Goal: Communication & Community: Ask a question

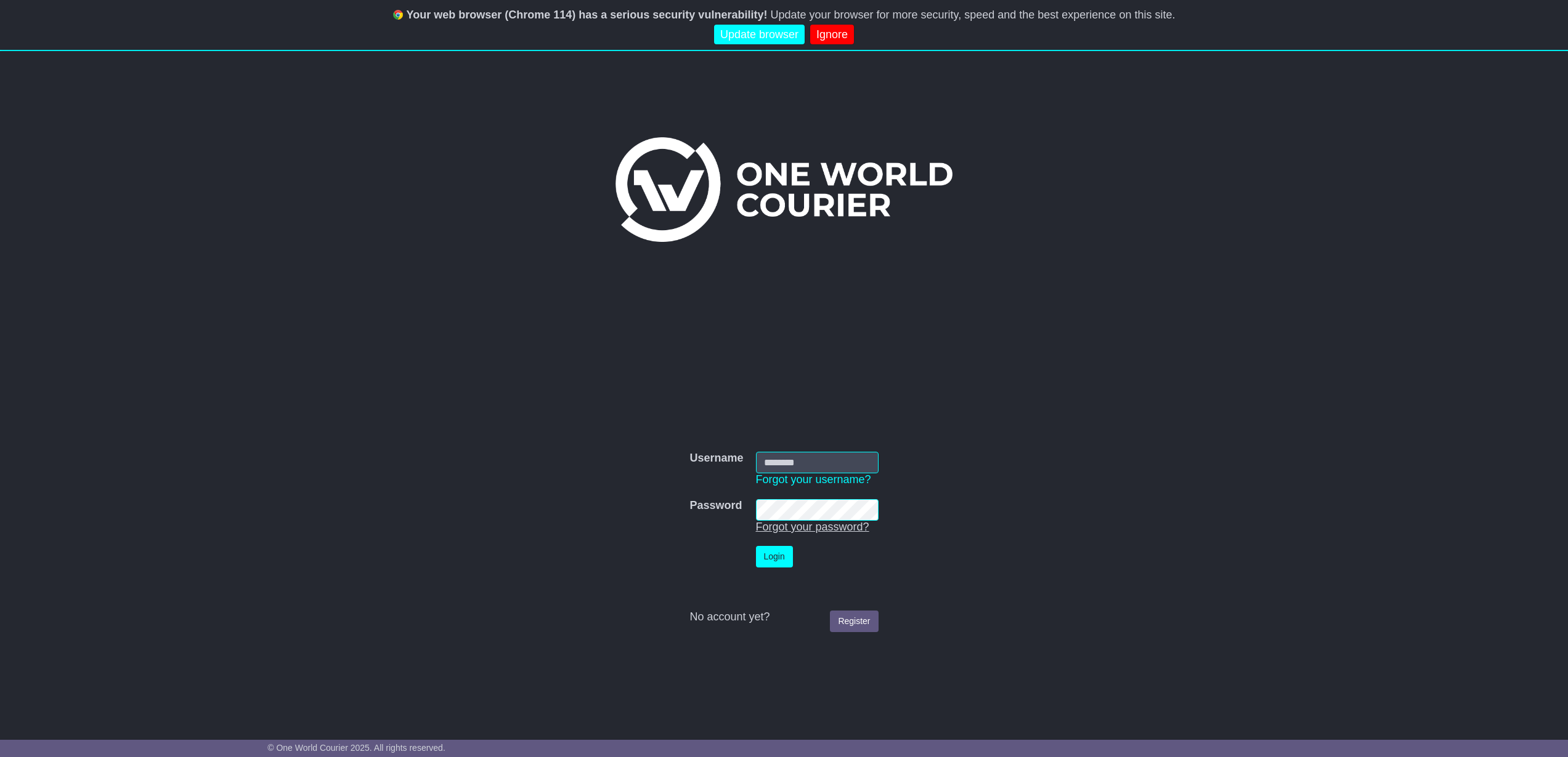
scroll to position [3, 0]
click at [840, 473] on link "Forgot your username?" at bounding box center [813, 478] width 116 height 12
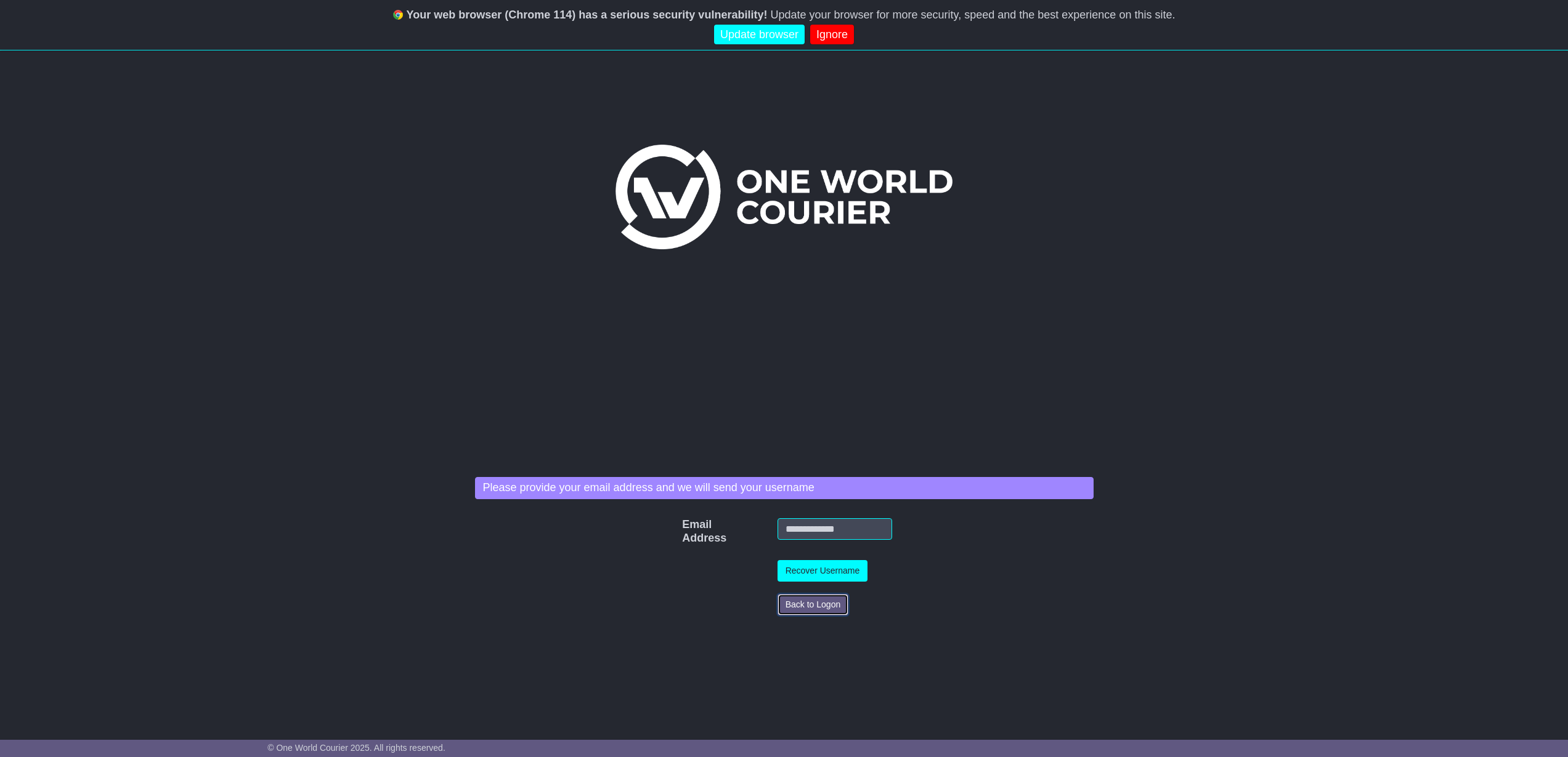
click at [812, 612] on button "Back to Logon" at bounding box center [813, 604] width 72 height 21
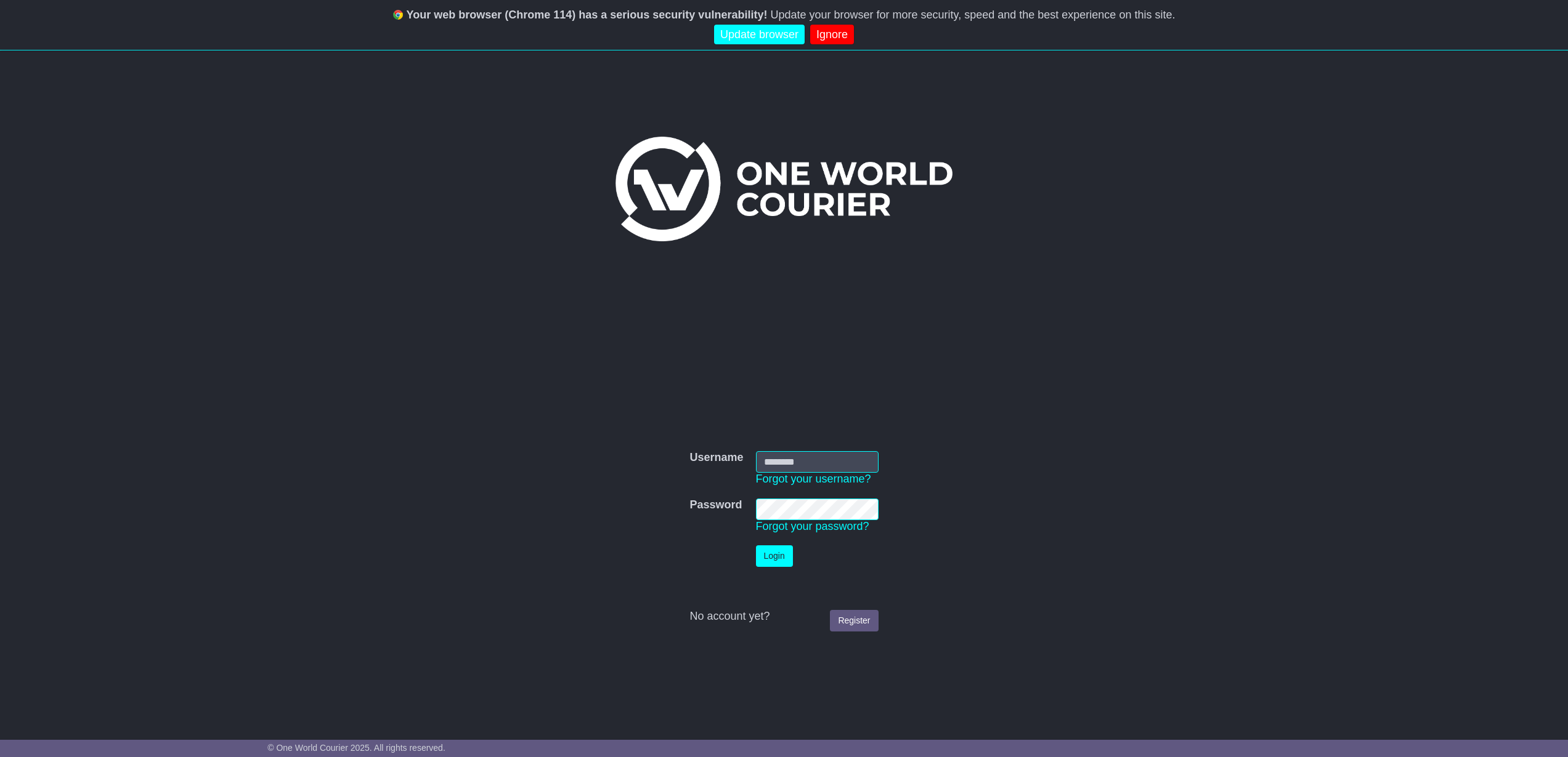
click at [799, 443] on div "Username Username Forgot your username? Password Password Forgot your password?…" at bounding box center [784, 532] width 631 height 212
click at [798, 465] on input "Username" at bounding box center [816, 461] width 122 height 21
type input "**********"
click at [778, 554] on button "Login" at bounding box center [774, 556] width 37 height 21
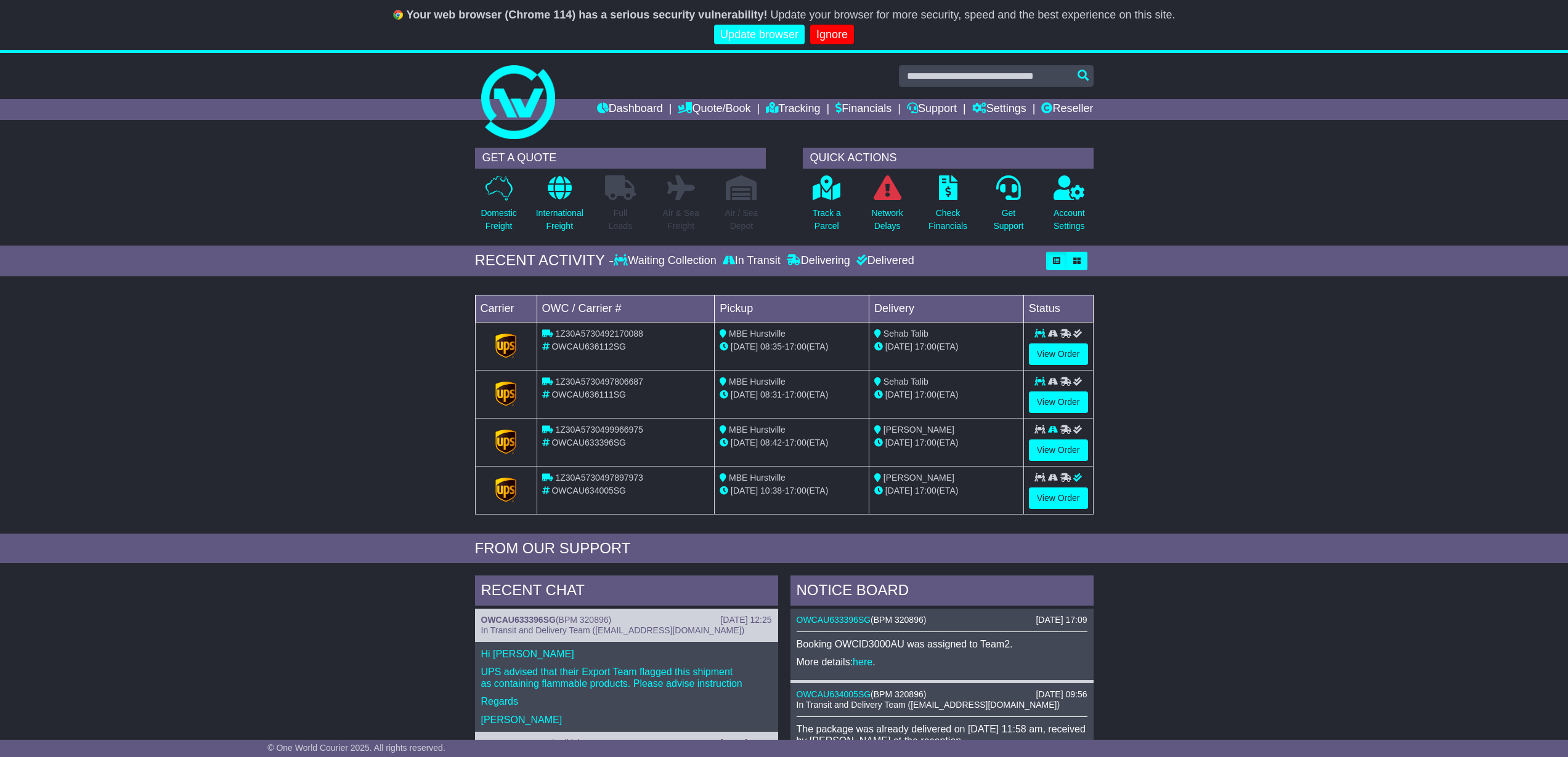
click at [215, 262] on div "RECENT ACTIVITY - Waiting Collection In Transit Delivering Delivered" at bounding box center [784, 261] width 1568 height 31
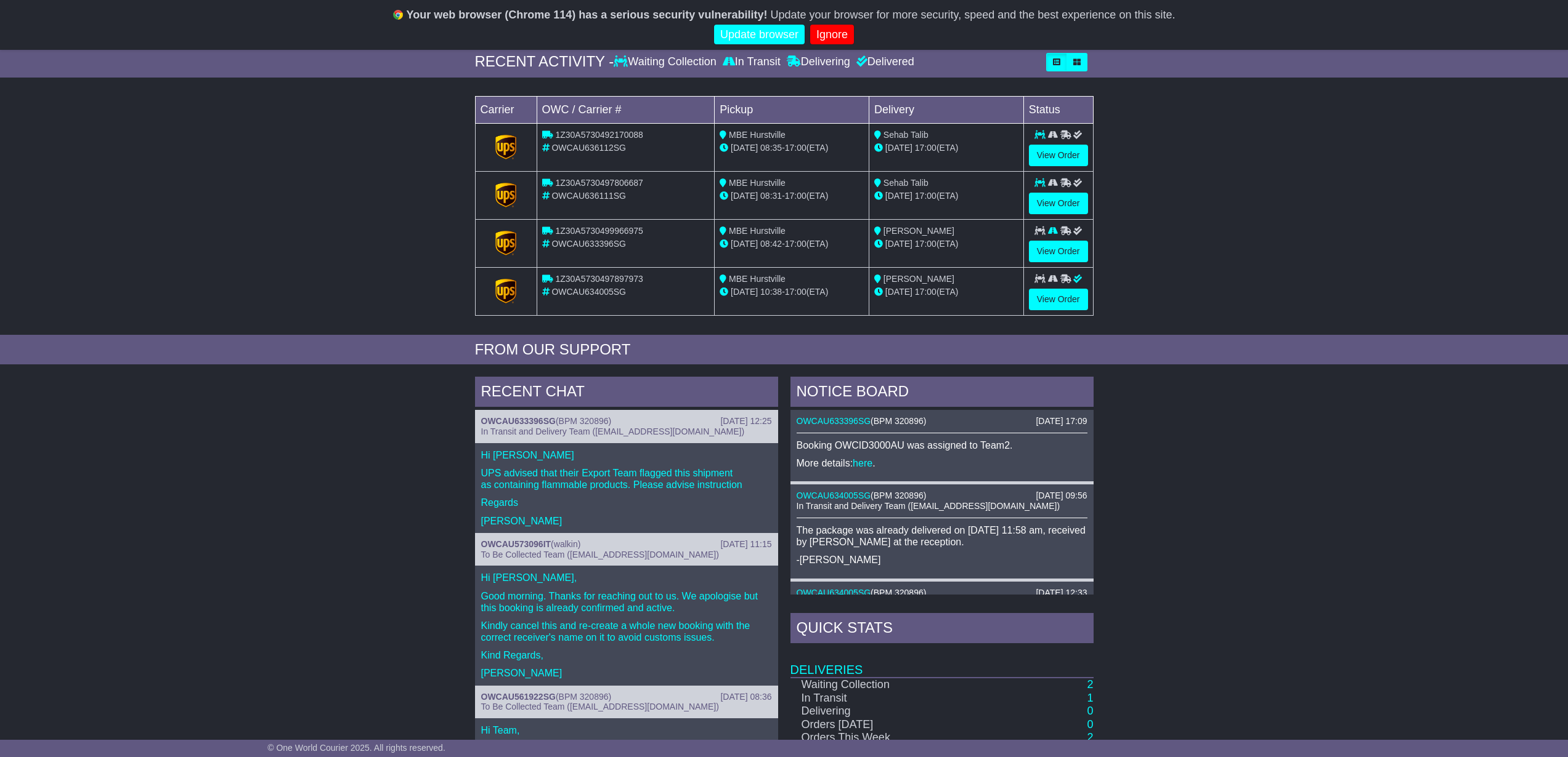
scroll to position [172, 0]
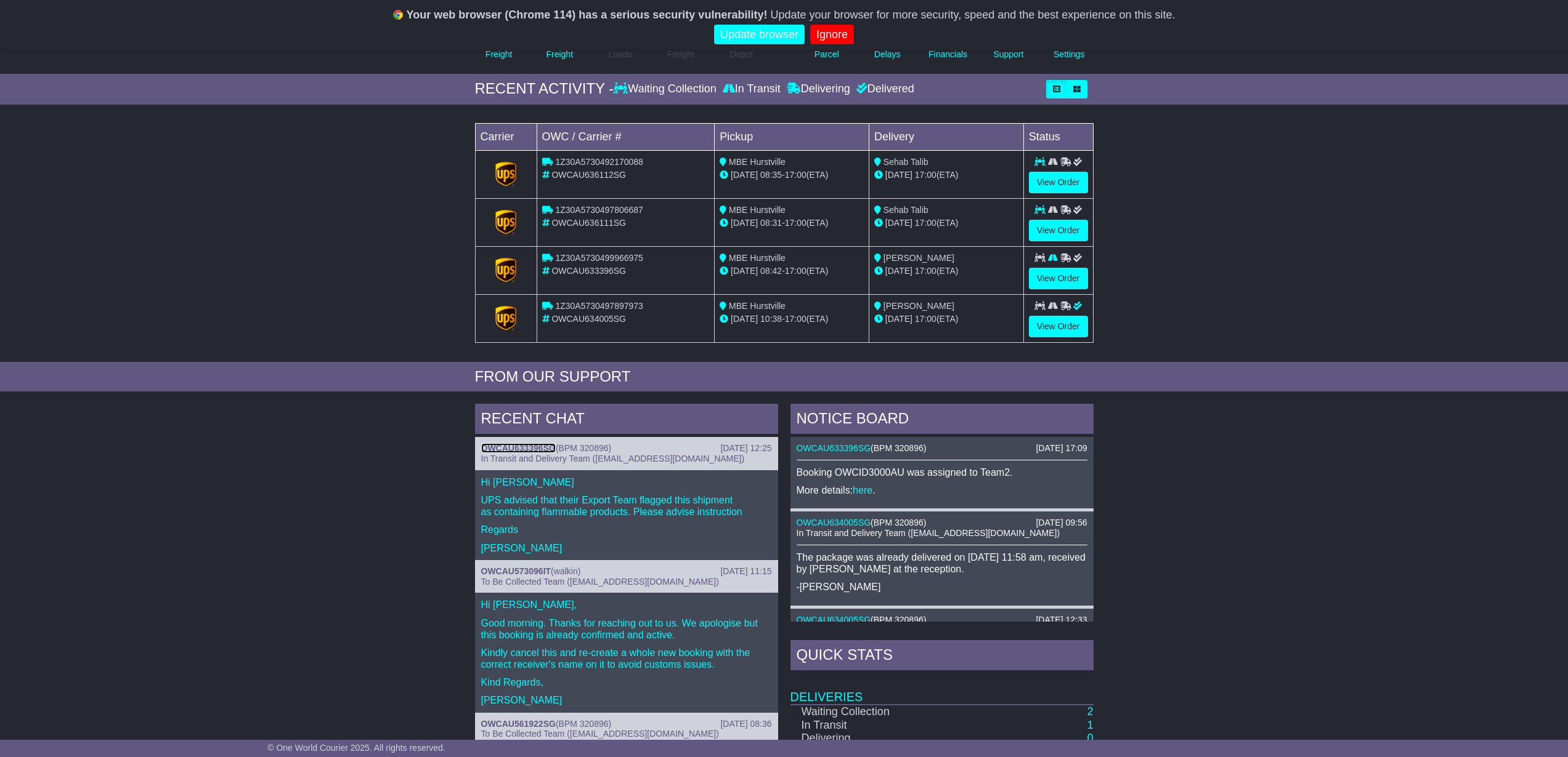
click at [517, 445] on link "OWCAU633396SG" at bounding box center [519, 448] width 75 height 10
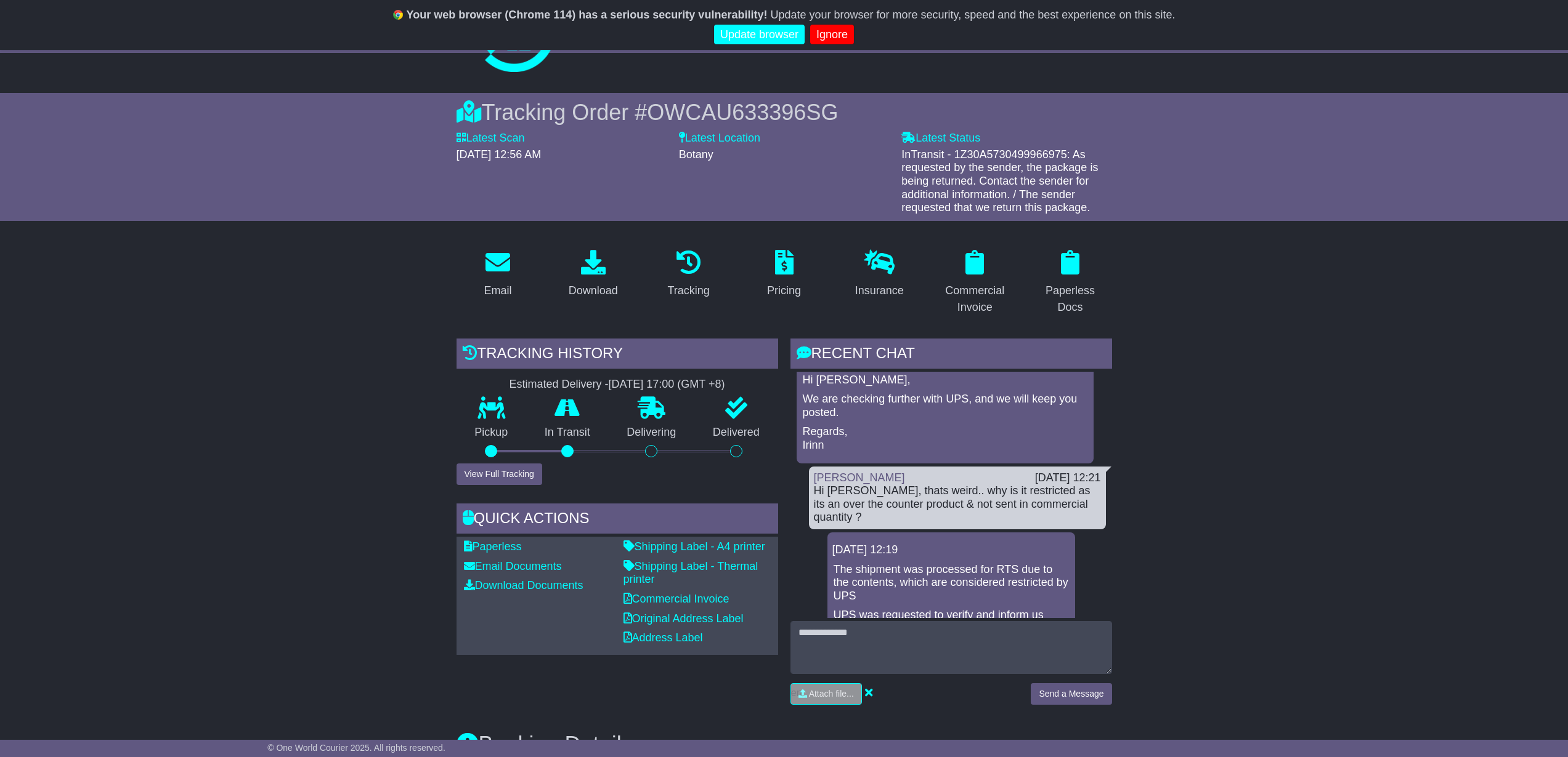
scroll to position [247, 0]
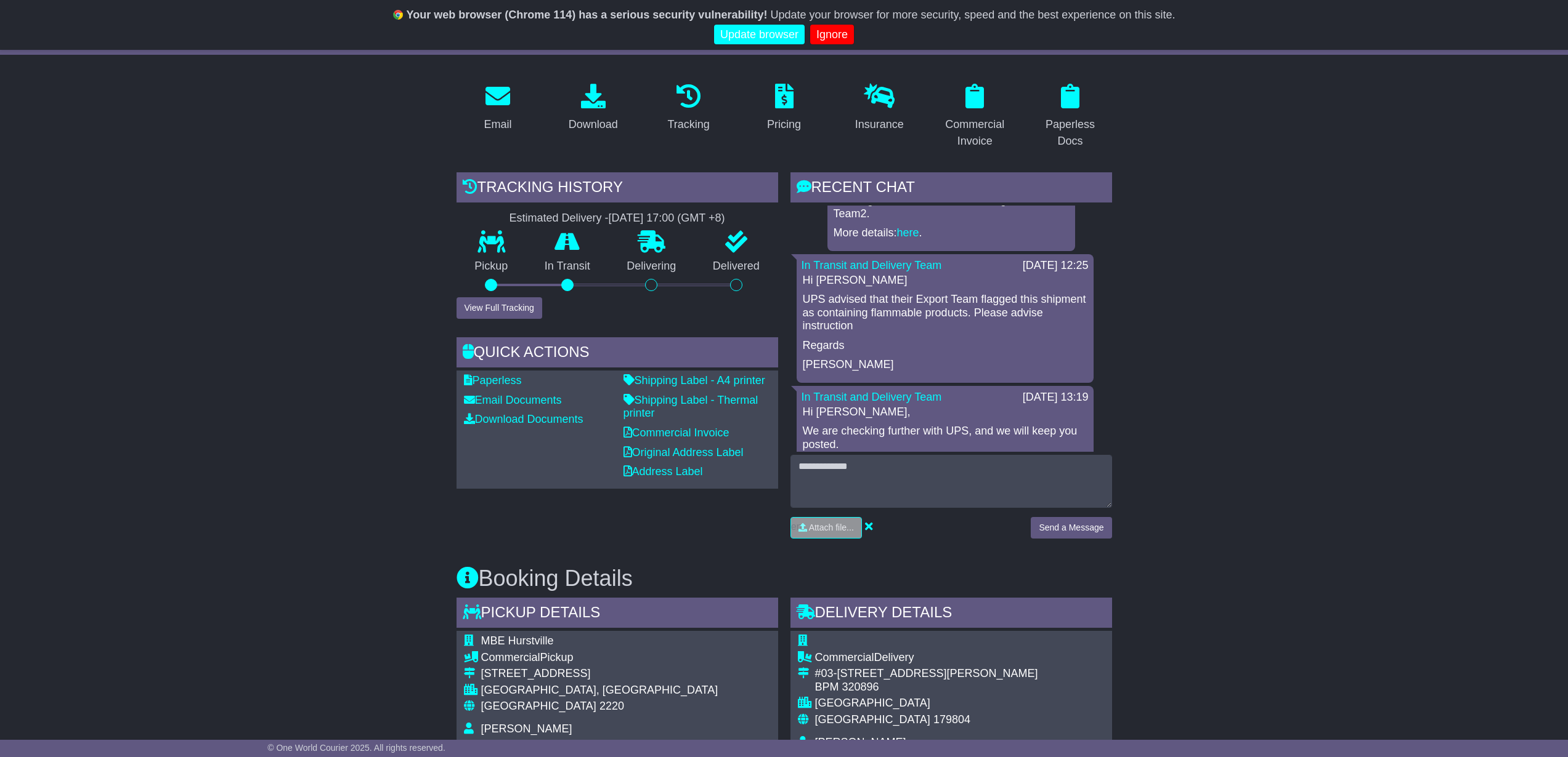
scroll to position [0, 0]
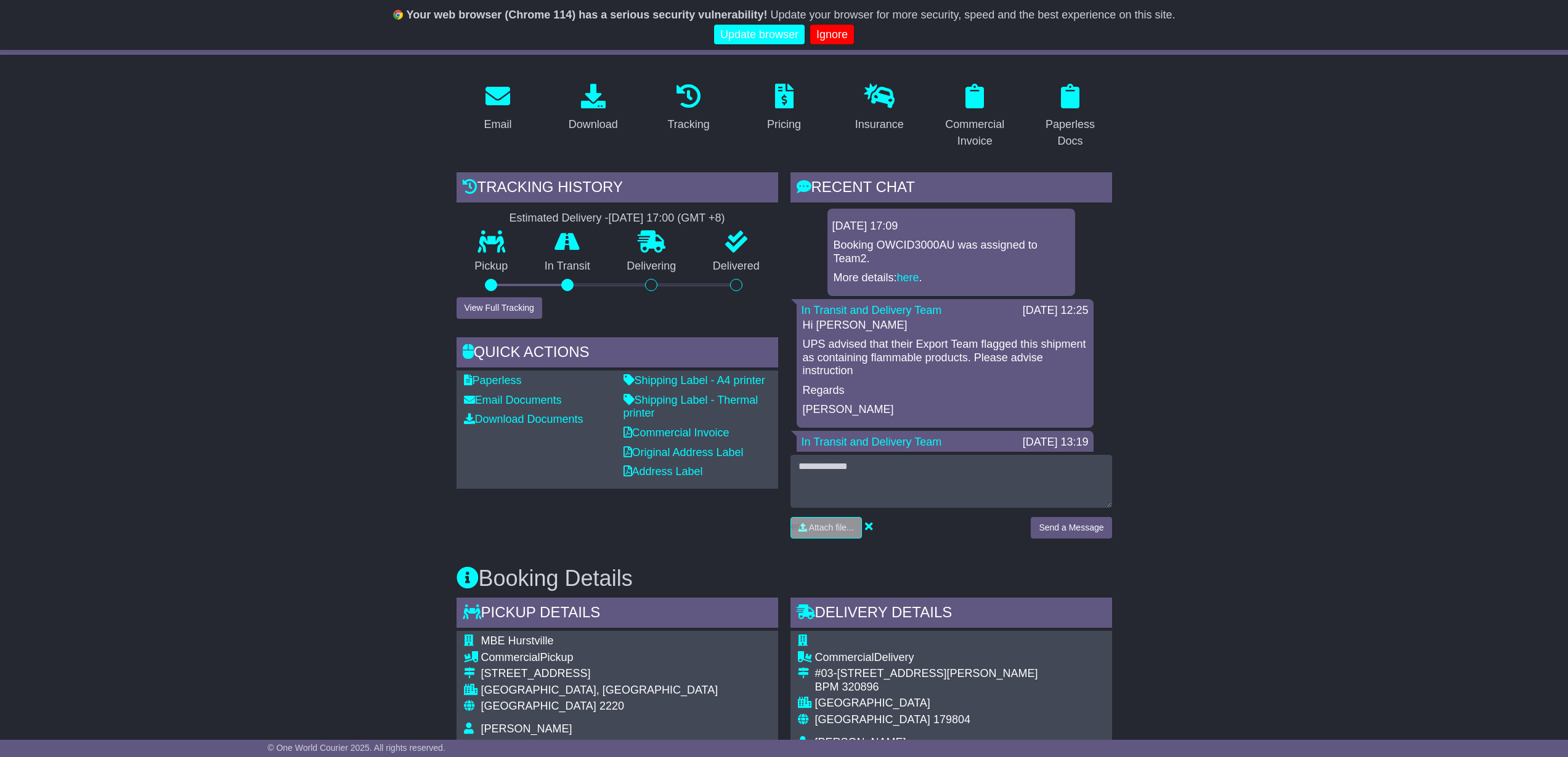
click at [998, 404] on p "[PERSON_NAME]" at bounding box center [945, 410] width 284 height 14
click at [1004, 404] on p "[PERSON_NAME]" at bounding box center [945, 410] width 284 height 14
drag, startPoint x: 997, startPoint y: 371, endPoint x: 997, endPoint y: 332, distance: 39.0
click at [997, 332] on div "Hi [PERSON_NAME] UPS advised that their Export Team flagged this shipment as co…" at bounding box center [945, 368] width 287 height 99
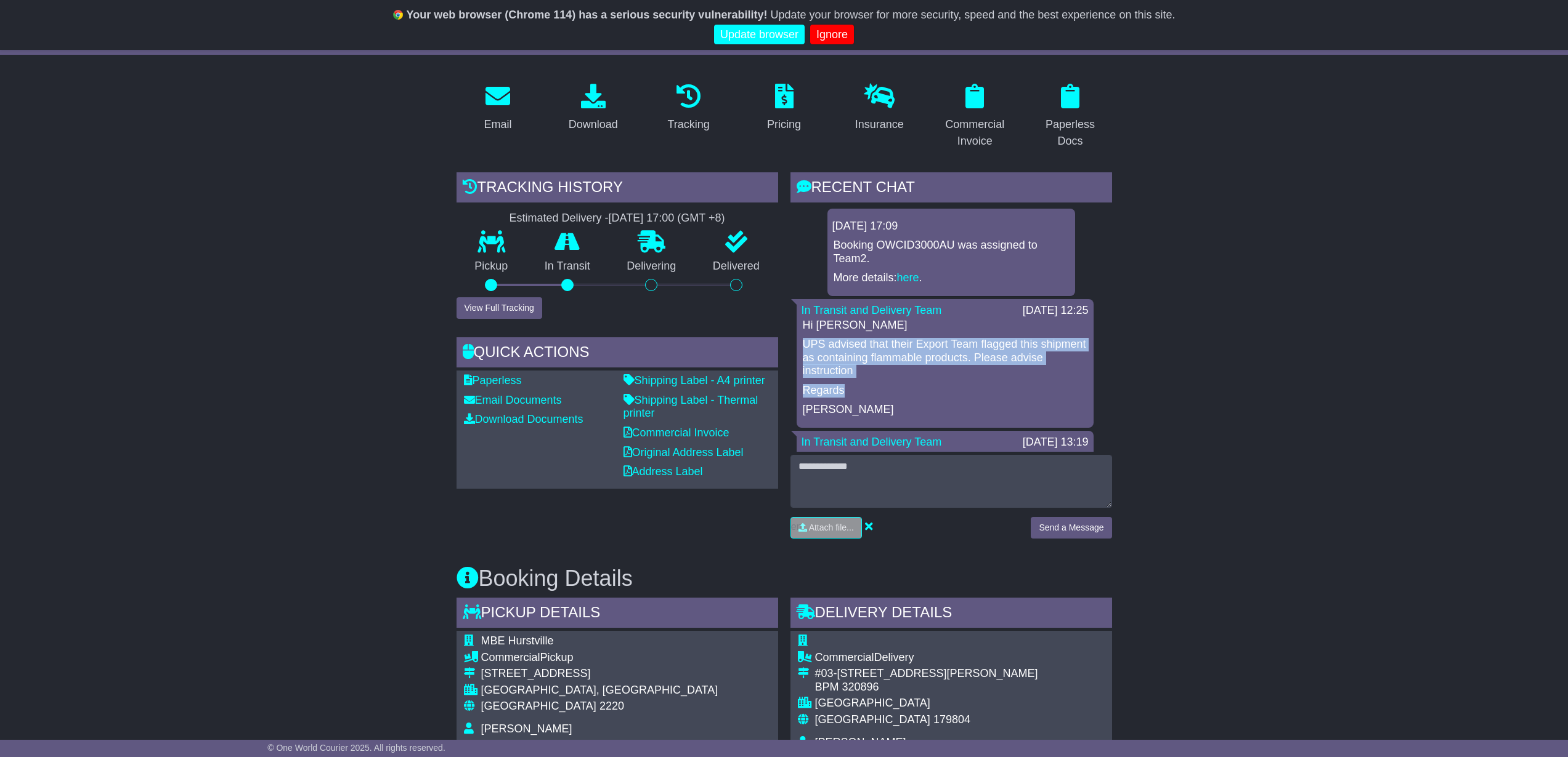
click at [988, 348] on p "UPS advised that their Export Team flagged this shipment as containing flammabl…" at bounding box center [945, 358] width 284 height 40
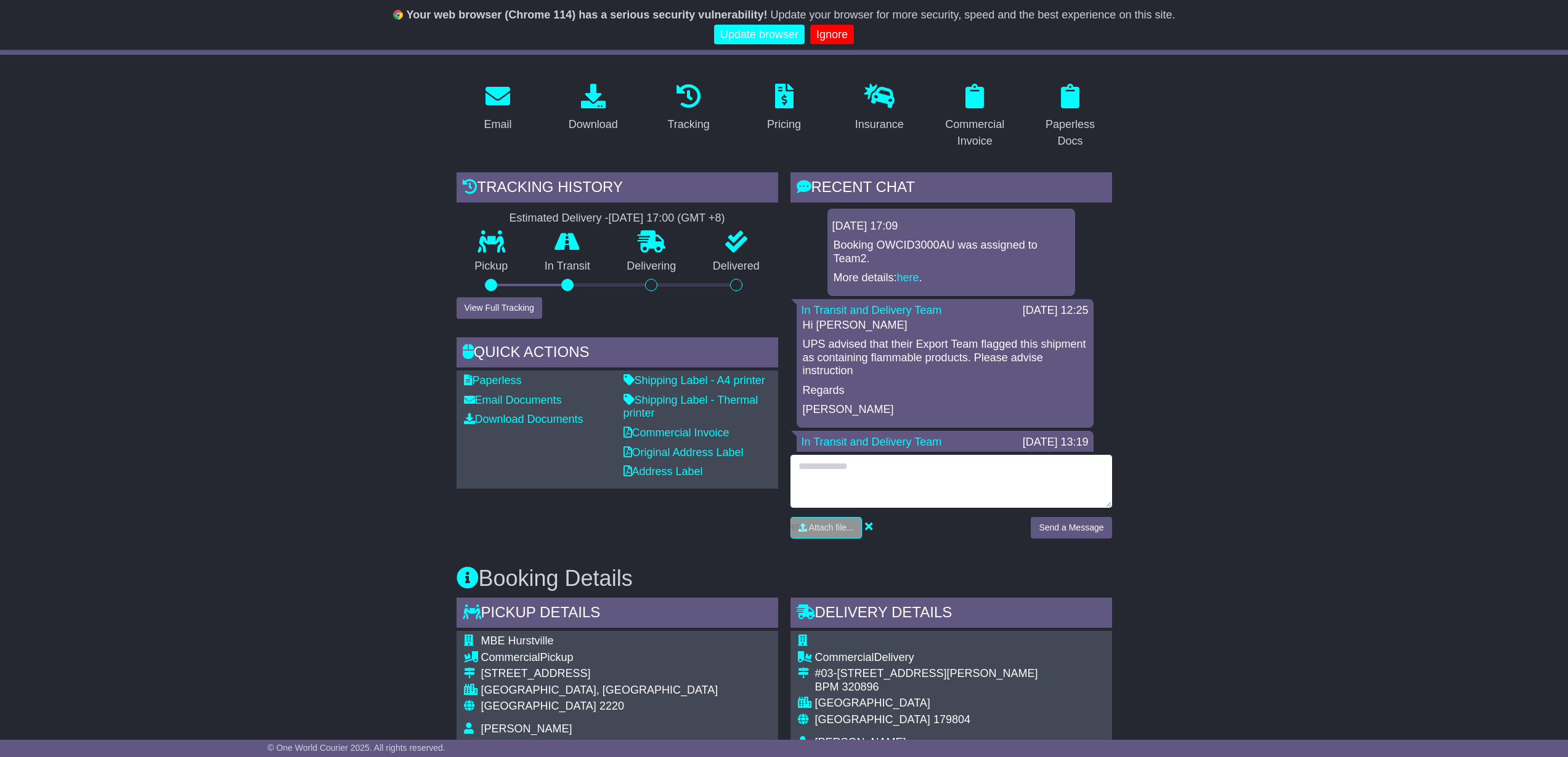
click at [858, 494] on textarea at bounding box center [951, 481] width 322 height 53
click at [906, 497] on textarea "**********" at bounding box center [951, 481] width 322 height 53
click at [1089, 497] on textarea "**********" at bounding box center [951, 481] width 322 height 53
type textarea "**********"
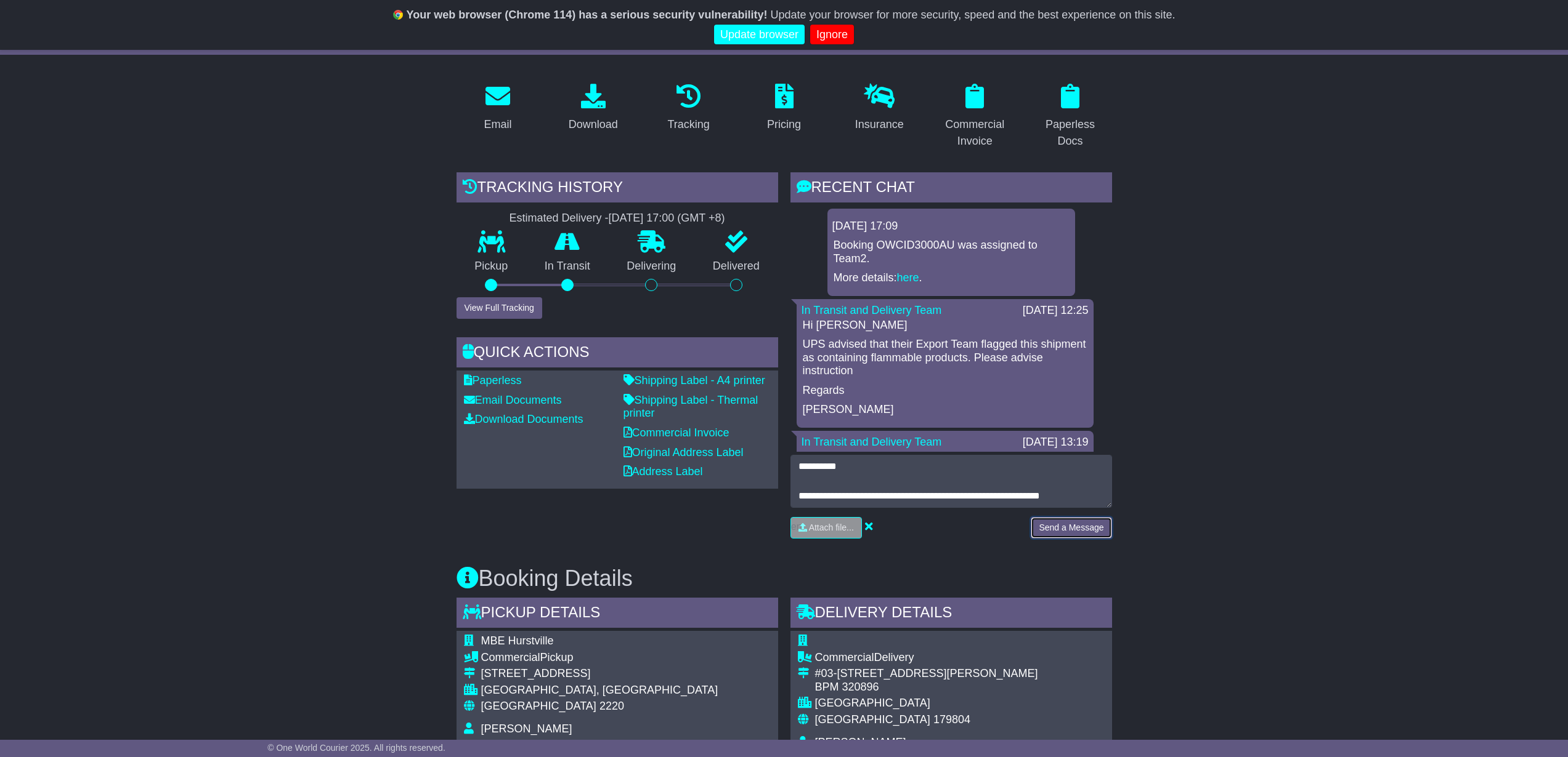
click at [1092, 534] on button "Send a Message" at bounding box center [1071, 528] width 81 height 21
